Goal: Task Accomplishment & Management: Manage account settings

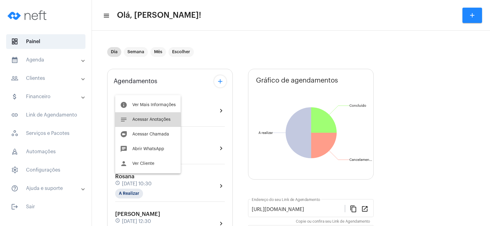
click at [158, 119] on span "Acessar Anotações" at bounding box center [151, 120] width 38 height 4
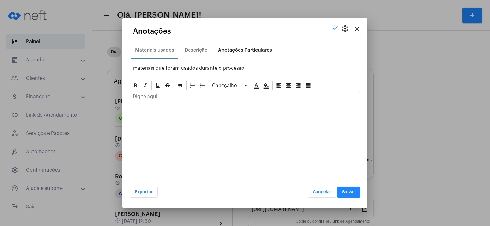
click at [237, 46] on div "Anotações Particulares" at bounding box center [244, 50] width 61 height 15
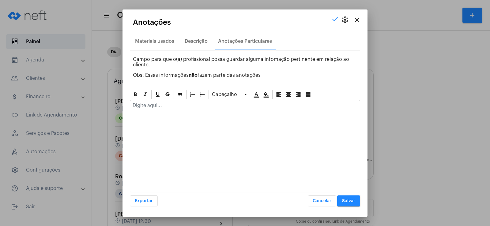
click at [151, 109] on div at bounding box center [245, 106] width 230 height 13
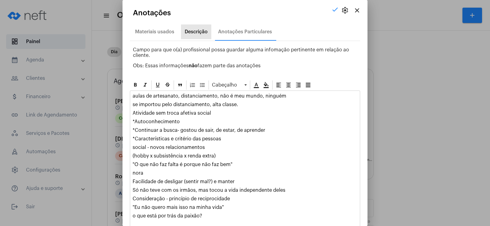
click at [190, 32] on div "Descrição" at bounding box center [196, 32] width 23 height 6
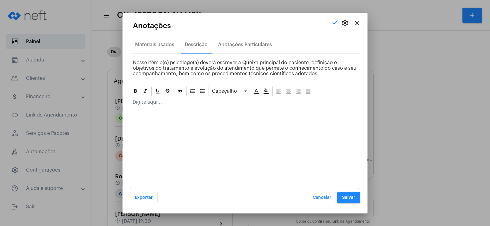
click at [162, 102] on p at bounding box center [245, 102] width 225 height 6
click at [226, 45] on div "Anotações Particulares" at bounding box center [245, 45] width 54 height 6
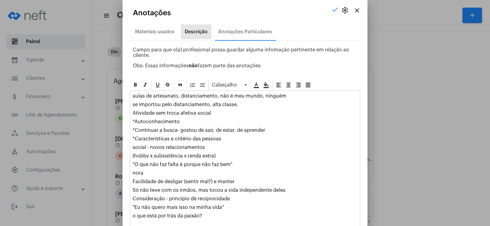
click at [187, 29] on div "Descrição" at bounding box center [196, 32] width 23 height 6
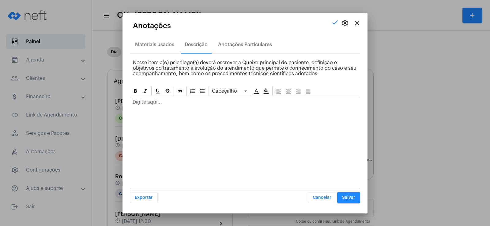
click at [150, 100] on p at bounding box center [245, 102] width 225 height 6
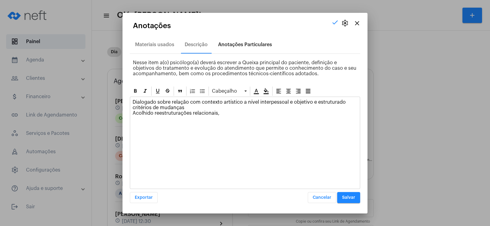
click at [251, 44] on div "Anotações Particulares" at bounding box center [245, 45] width 54 height 6
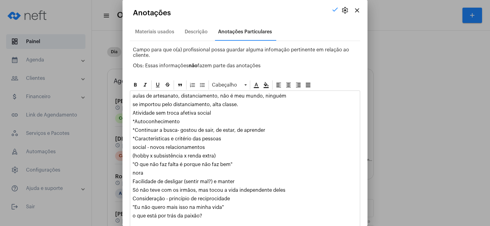
scroll to position [32, 0]
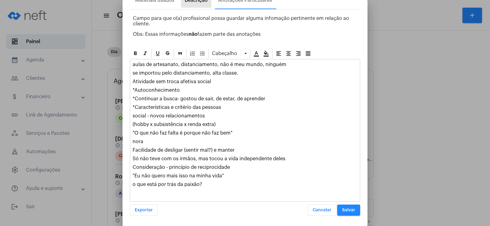
click at [201, 4] on div "Descrição" at bounding box center [196, 0] width 30 height 15
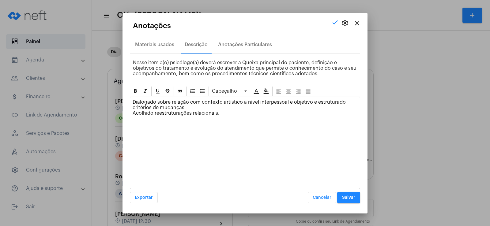
click at [225, 113] on p "Dialogado sobre relação com contexto artístico a nível interpessoal e objetivo …" at bounding box center [245, 107] width 225 height 17
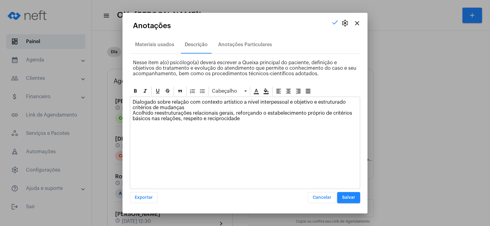
click at [347, 196] on span "Salvar" at bounding box center [348, 198] width 13 height 4
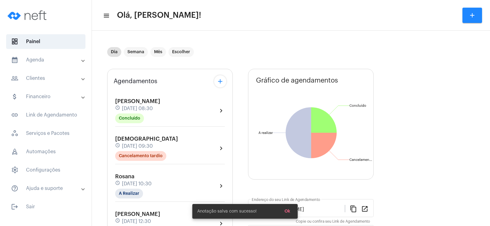
scroll to position [61, 0]
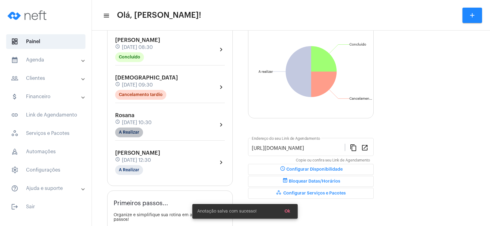
click at [133, 131] on mat-chip "A Realizar" at bounding box center [129, 133] width 28 height 10
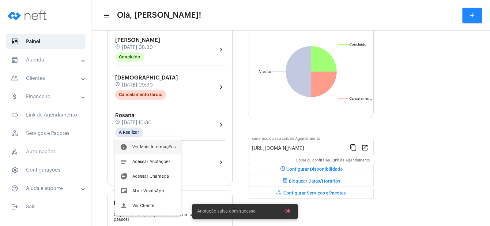
click at [155, 147] on span "Ver Mais Informações" at bounding box center [153, 147] width 43 height 4
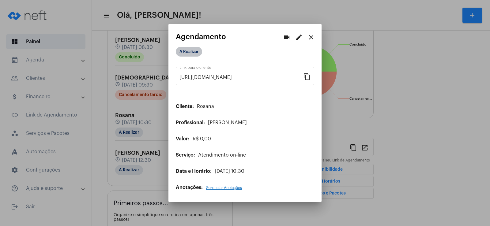
click at [196, 55] on mat-chip "A Realizar" at bounding box center [189, 52] width 26 height 10
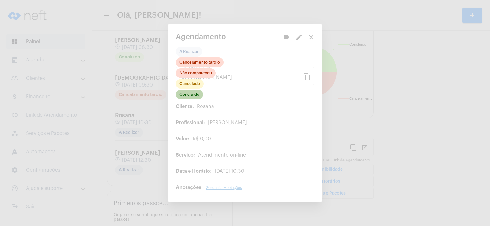
click at [191, 93] on mat-chip "Concluído" at bounding box center [189, 95] width 27 height 10
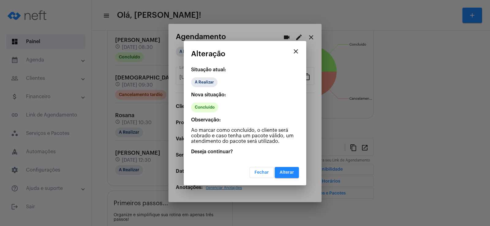
click at [293, 175] on button "Alterar" at bounding box center [287, 172] width 24 height 11
